Goal: Navigation & Orientation: Find specific page/section

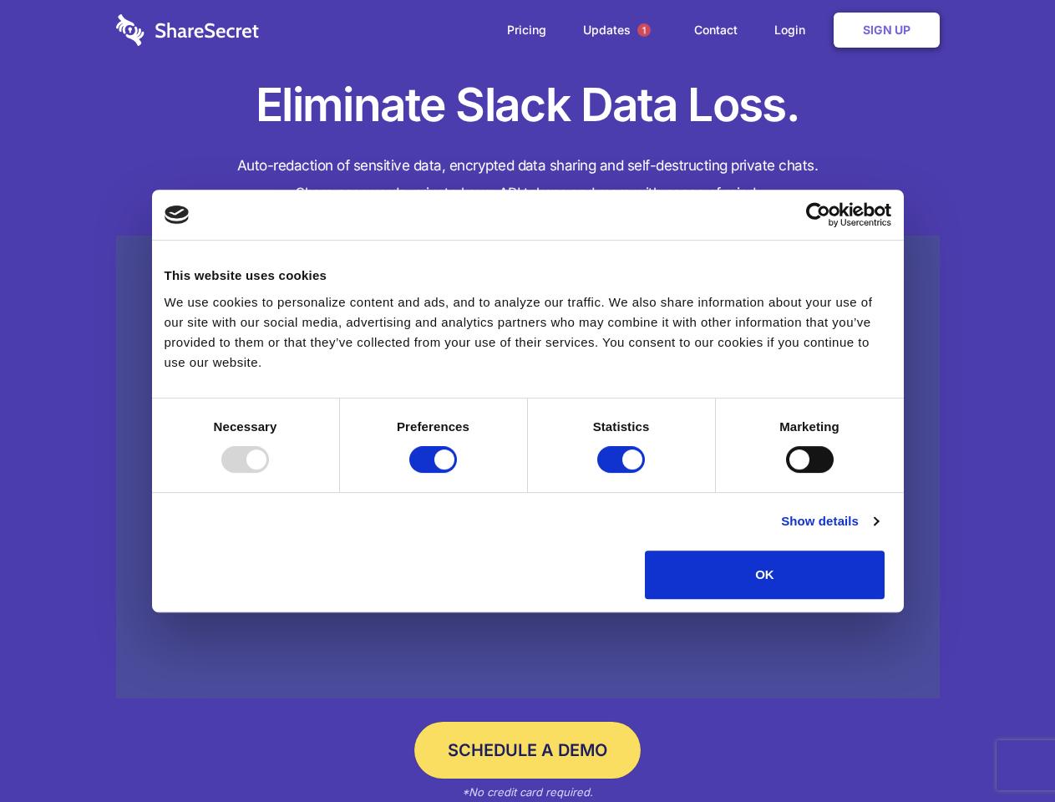
click at [269, 473] on div at bounding box center [245, 459] width 48 height 27
click at [457, 473] on input "Preferences" at bounding box center [433, 459] width 48 height 27
checkbox input "false"
click at [623, 473] on input "Statistics" at bounding box center [621, 459] width 48 height 27
checkbox input "false"
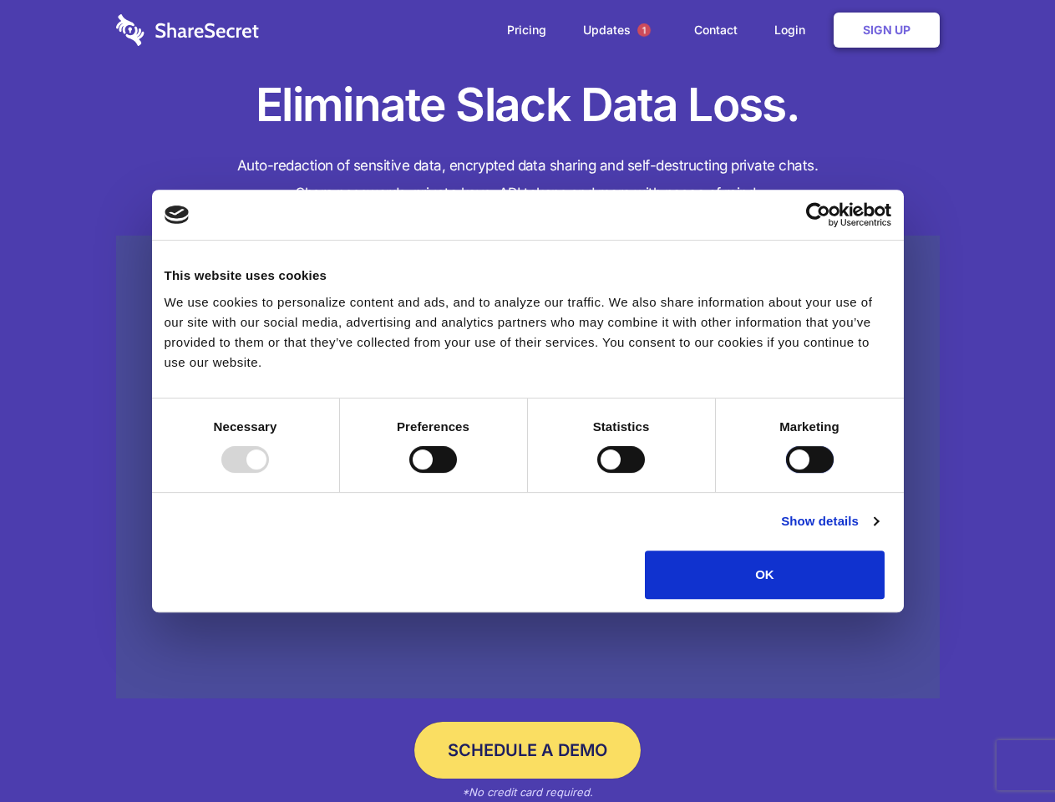
click at [786, 473] on input "Marketing" at bounding box center [810, 459] width 48 height 27
checkbox input "true"
click at [878, 531] on link "Show details" at bounding box center [829, 521] width 97 height 20
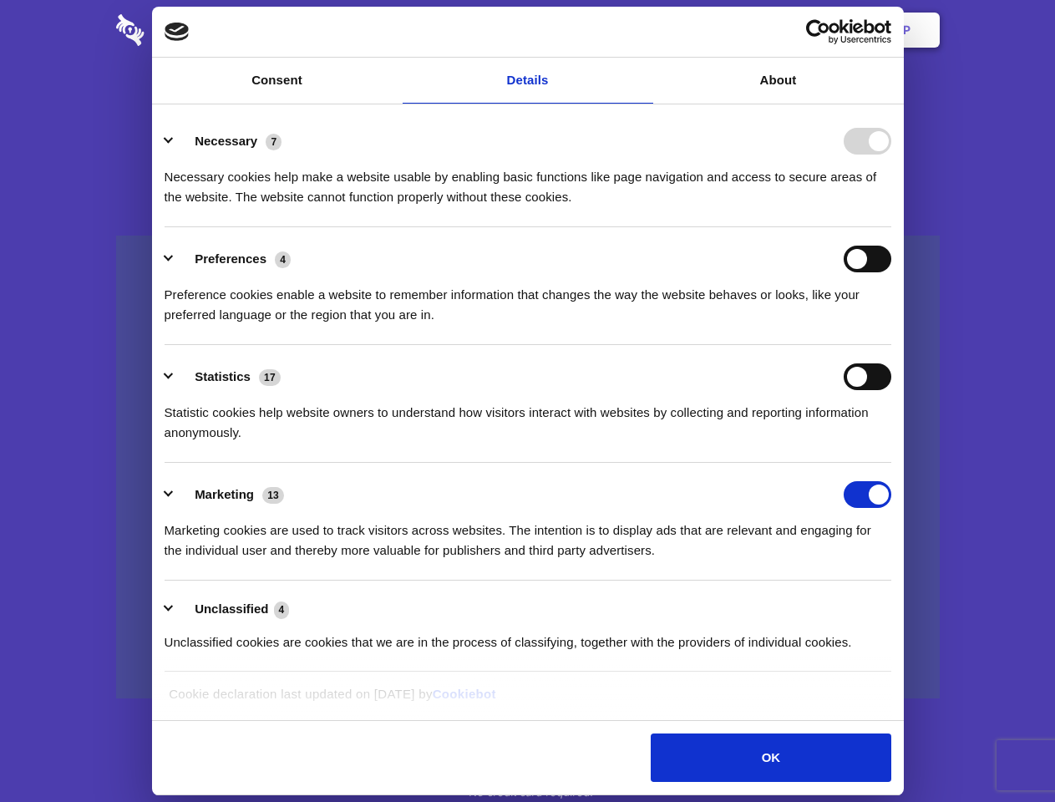
click at [891, 227] on li "Necessary 7 Necessary cookies help make a website usable by enabling basic func…" at bounding box center [528, 168] width 727 height 118
click at [643, 30] on span "1" at bounding box center [643, 29] width 13 height 13
